Goal: Navigation & Orientation: Find specific page/section

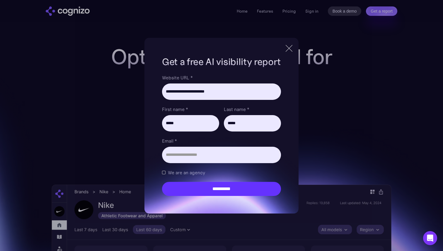
click at [290, 48] on div at bounding box center [288, 48] width 7 height 7
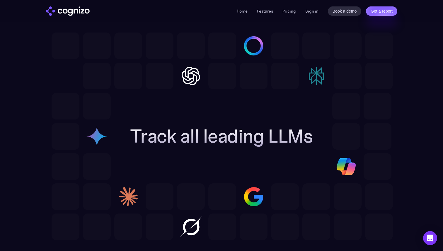
scroll to position [1601, 0]
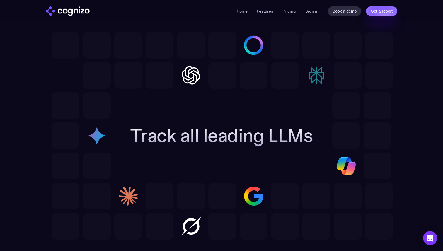
click at [64, 73] on img at bounding box center [66, 75] width 28 height 27
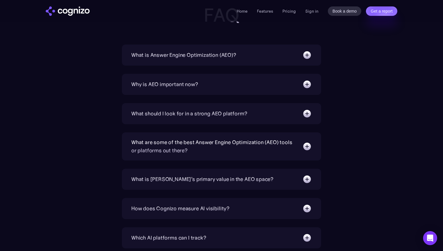
scroll to position [1878, 0]
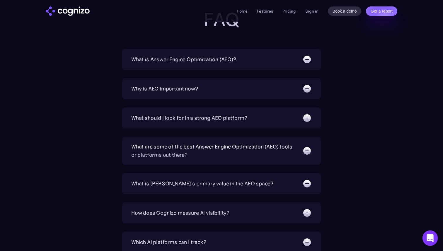
click at [432, 241] on icon "Open Intercom Messenger" at bounding box center [429, 238] width 7 height 8
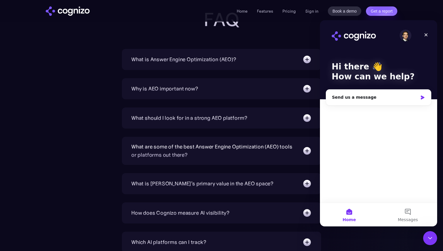
scroll to position [0, 0]
click at [433, 65] on div "Hi there 👋 How can we help? Send us a message" at bounding box center [378, 111] width 117 height 182
click at [425, 37] on icon "Close" at bounding box center [425, 35] width 5 height 5
